Goal: Transaction & Acquisition: Download file/media

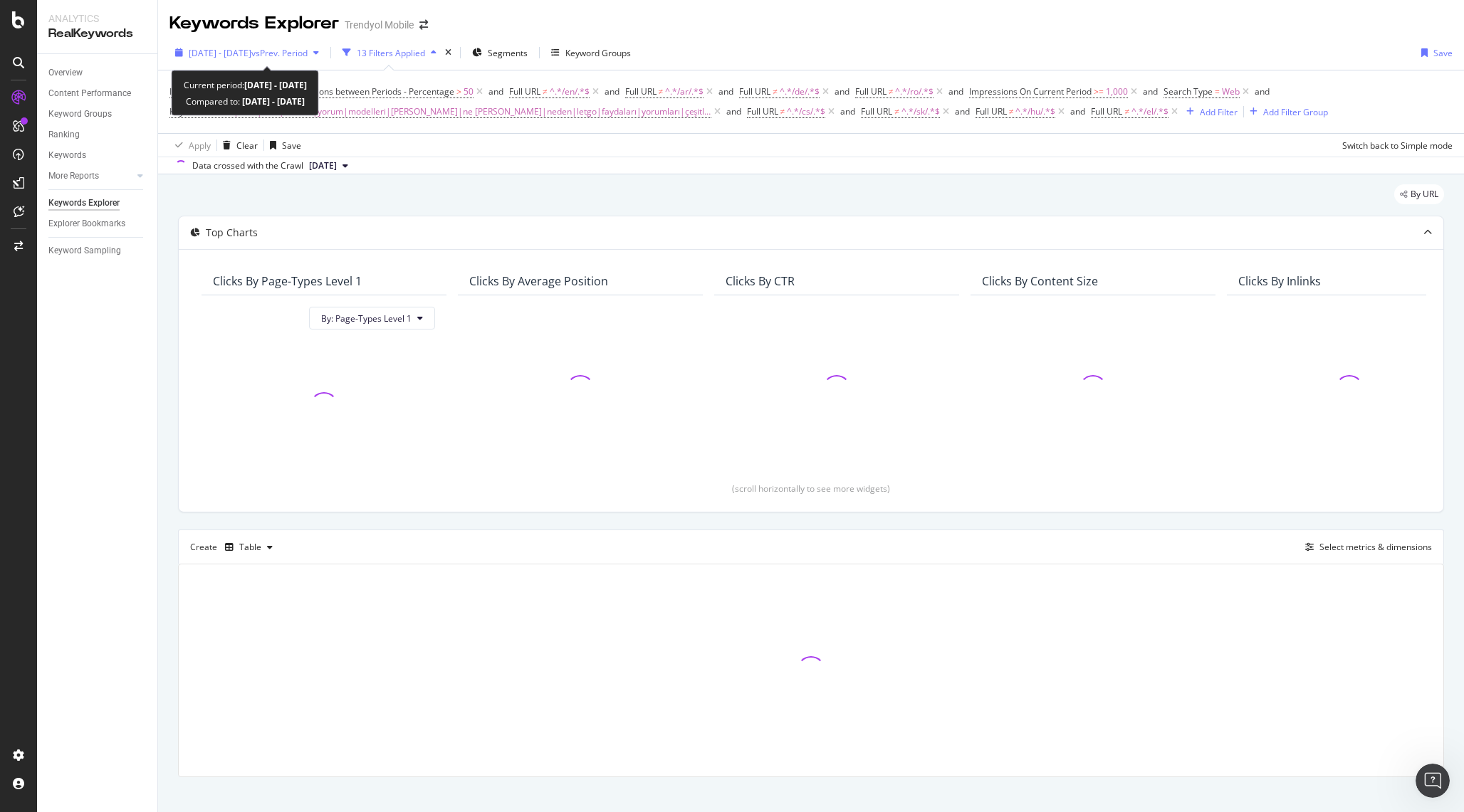
click at [232, 44] on div "[DATE] - [DATE] vs Prev. Period" at bounding box center [247, 53] width 156 height 21
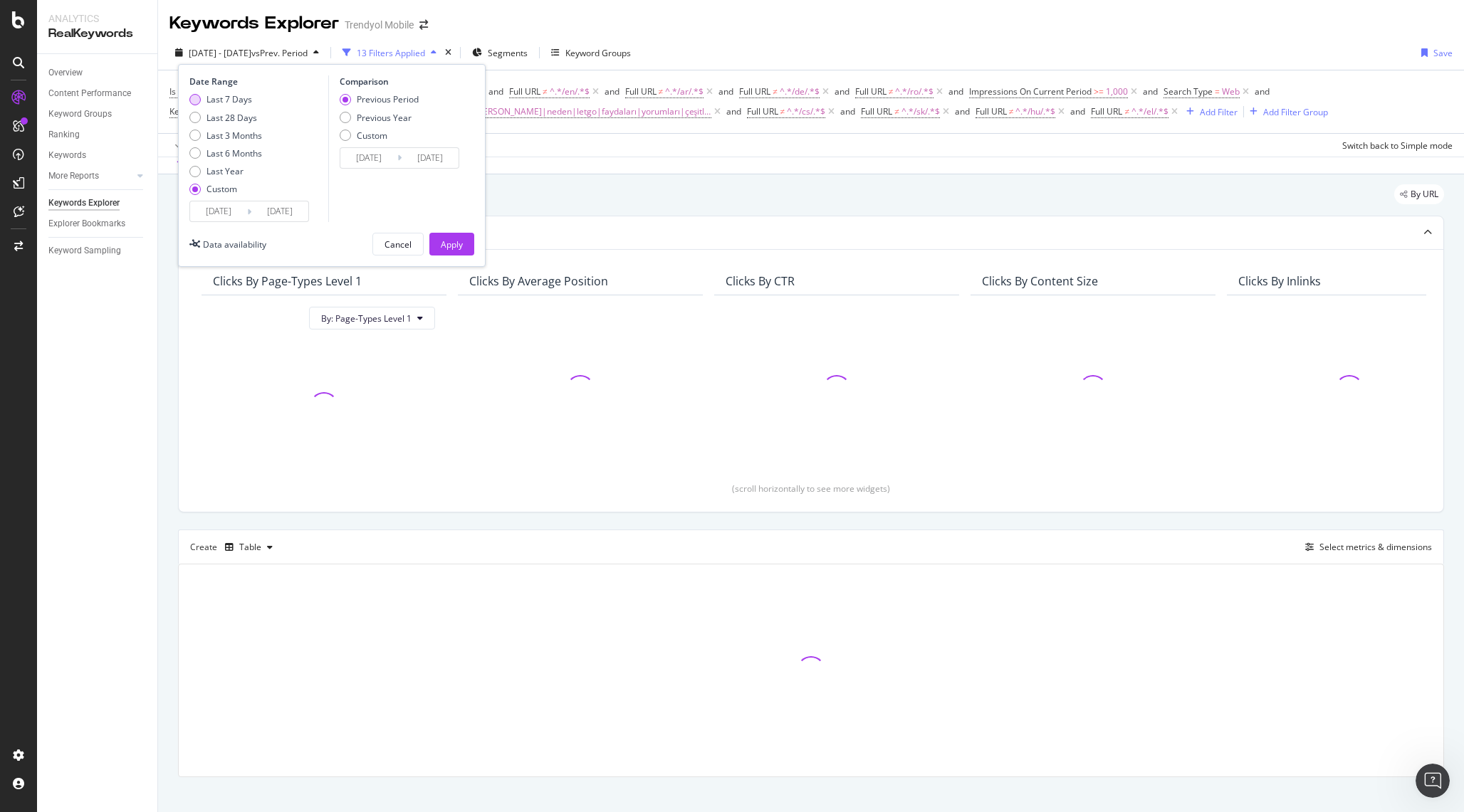
click at [213, 98] on div "Last 7 Days" at bounding box center [229, 99] width 46 height 12
type input "[DATE]"
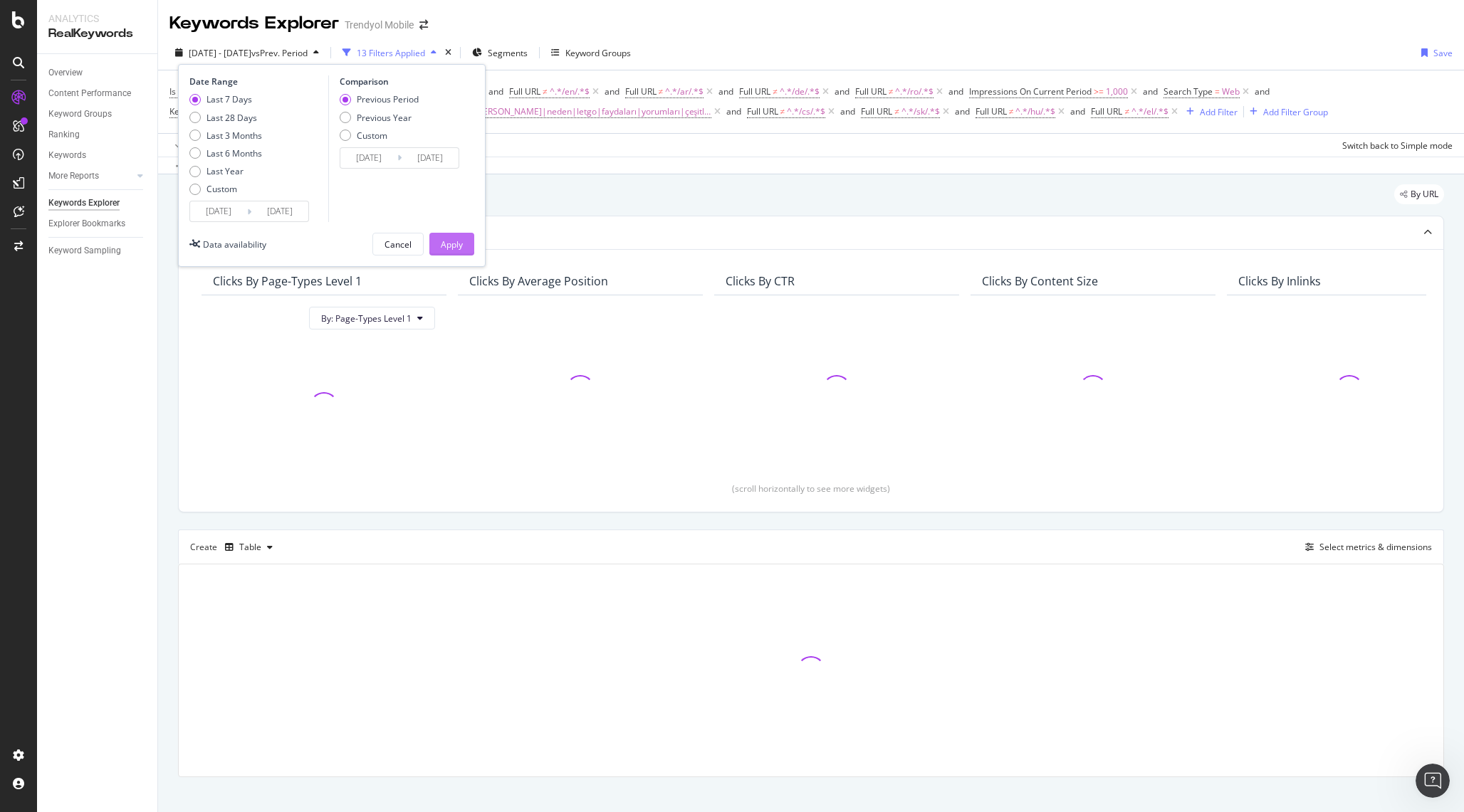
click at [451, 239] on div "Apply" at bounding box center [451, 244] width 22 height 12
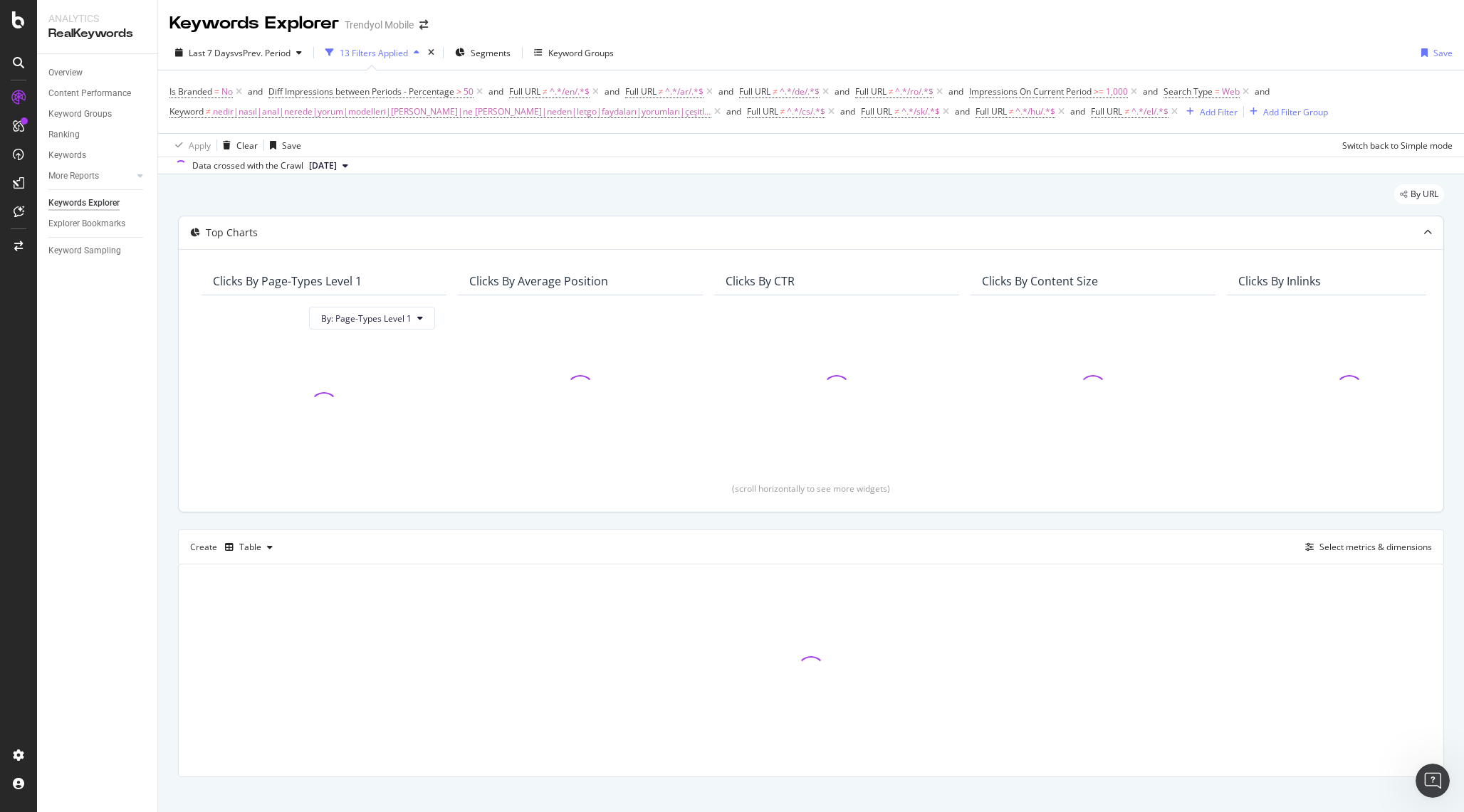
click at [546, 315] on div at bounding box center [580, 389] width 222 height 165
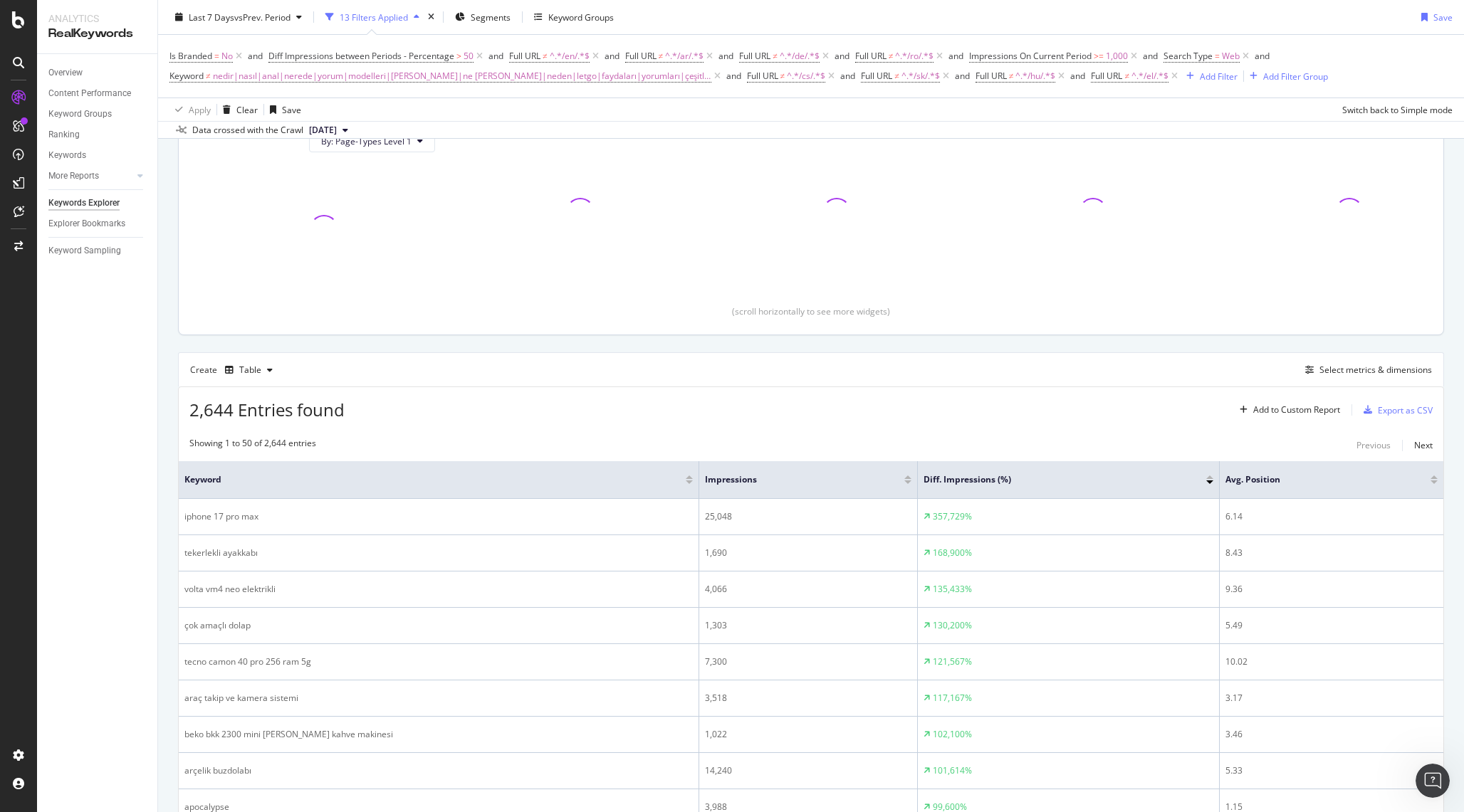
scroll to position [178, 0]
click at [1394, 415] on div "Export as CSV" at bounding box center [1405, 410] width 55 height 12
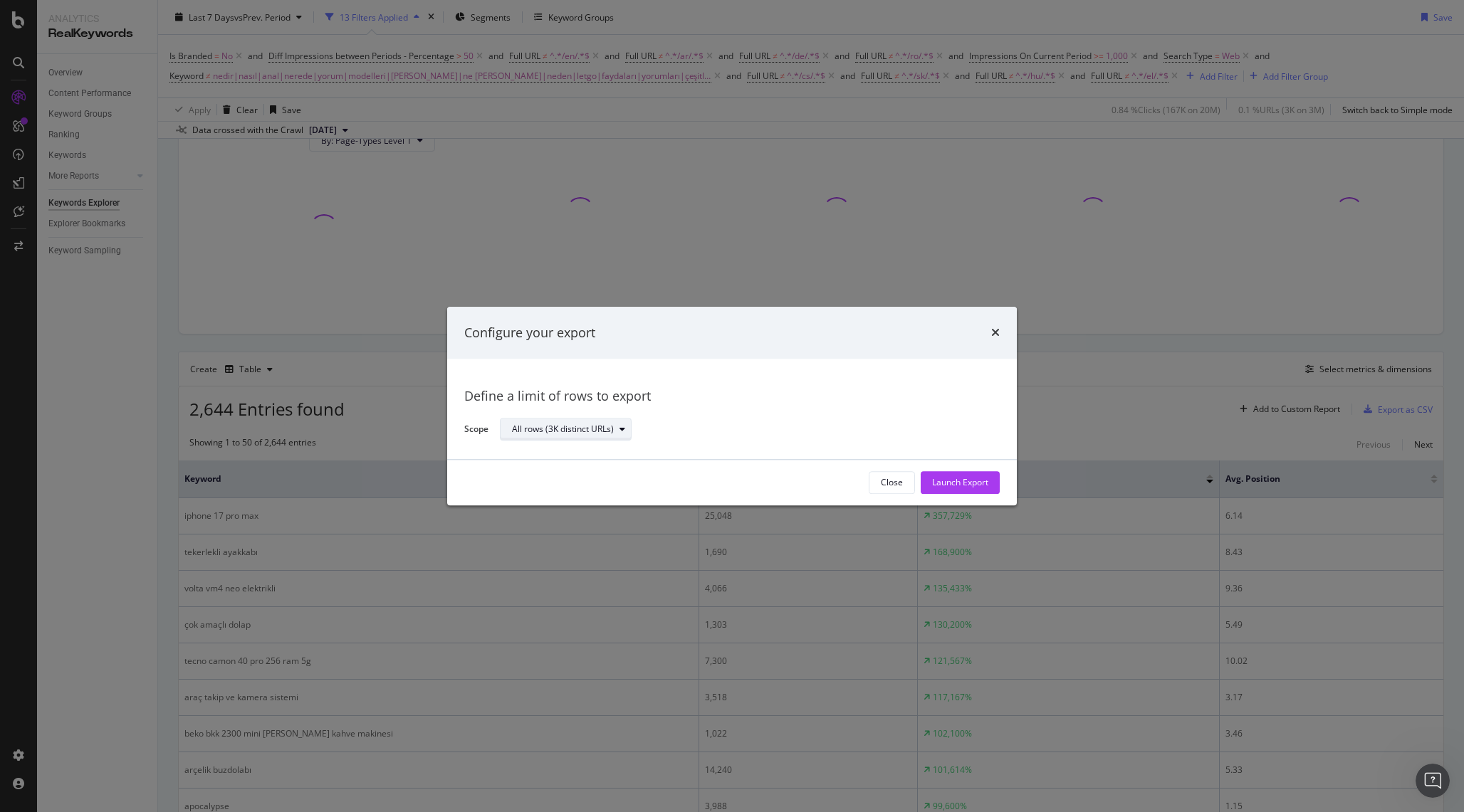
click at [570, 422] on div "All rows (3K distinct URLs)" at bounding box center [571, 430] width 119 height 20
click at [575, 450] on div "All rows (3K distinct URLs)" at bounding box center [573, 454] width 110 height 12
click at [981, 484] on div "Launch Export" at bounding box center [960, 483] width 56 height 12
